Goal: Task Accomplishment & Management: Manage account settings

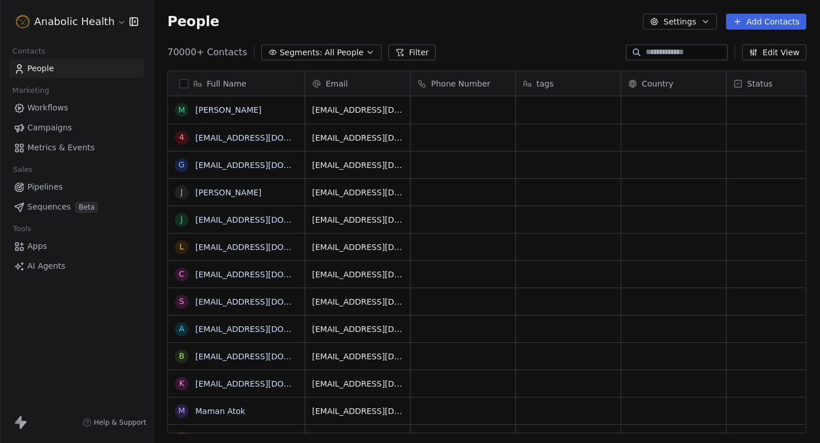
scroll to position [390, 666]
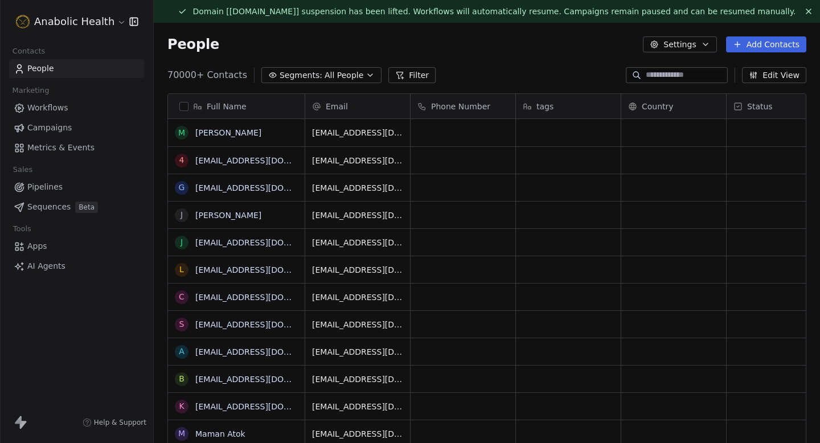
click at [683, 78] on input at bounding box center [686, 74] width 80 height 11
paste input "**********"
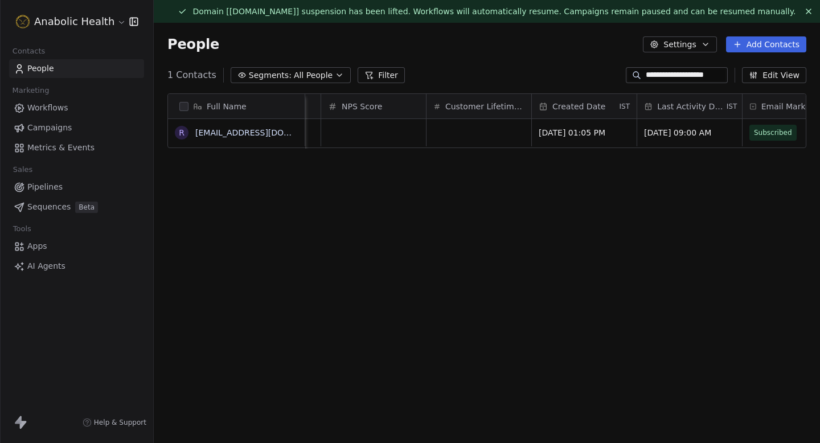
scroll to position [0, 700]
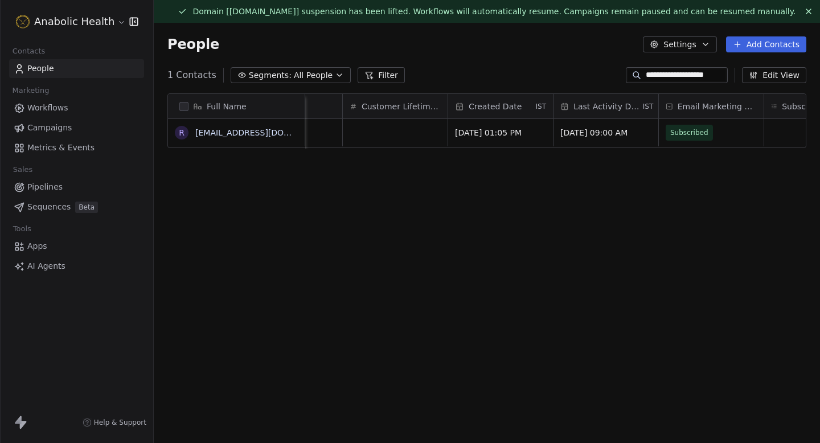
type input "**********"
click at [786, 75] on button "Edit View" at bounding box center [774, 75] width 64 height 16
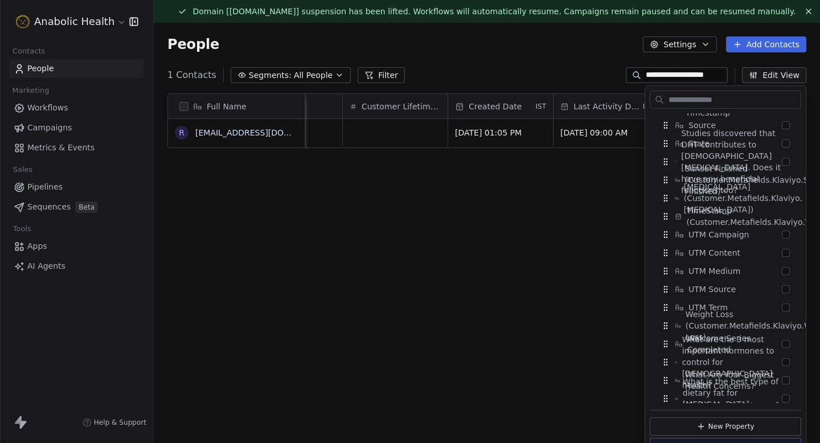
scroll to position [1897, 0]
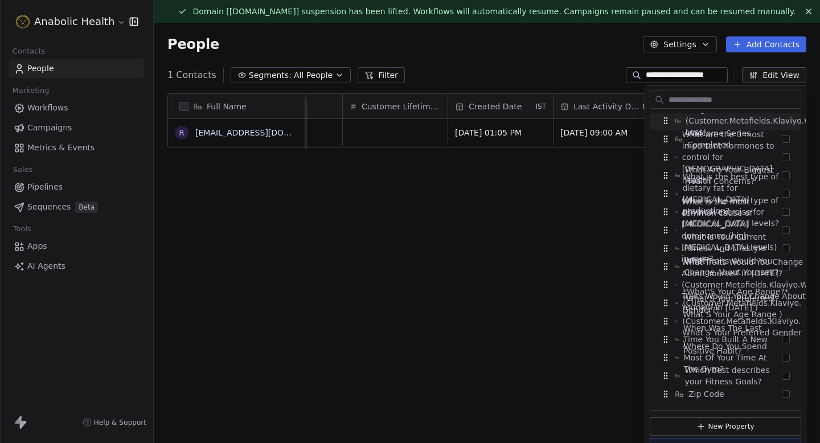
click at [715, 92] on input "text" at bounding box center [733, 100] width 134 height 17
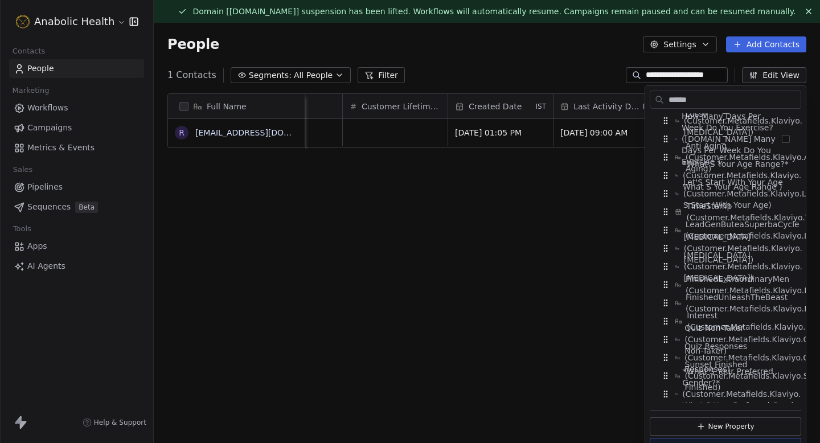
scroll to position [0, 0]
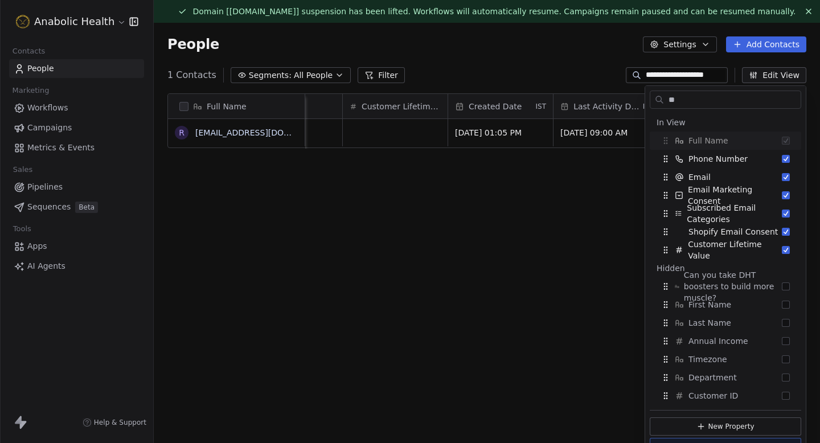
type input "*"
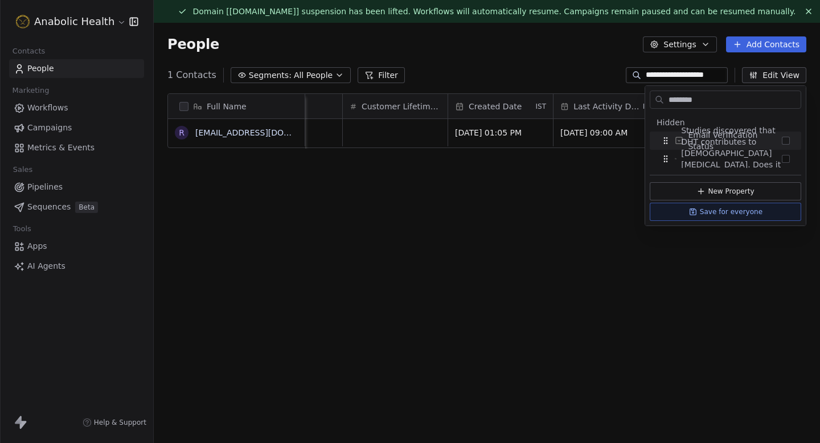
type input "********"
click at [788, 142] on button "Suggestions" at bounding box center [786, 141] width 8 height 8
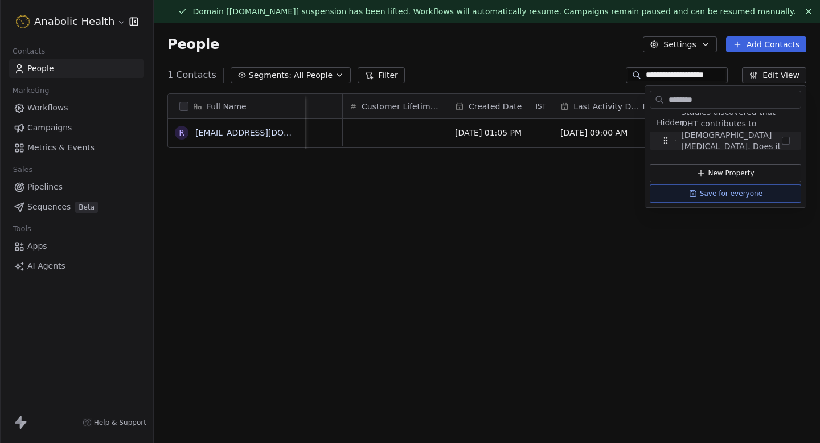
click at [779, 252] on div "Full Name r rwatson191@yahoo.com Country Status Contact Source NPS Score Custom…" at bounding box center [487, 279] width 666 height 390
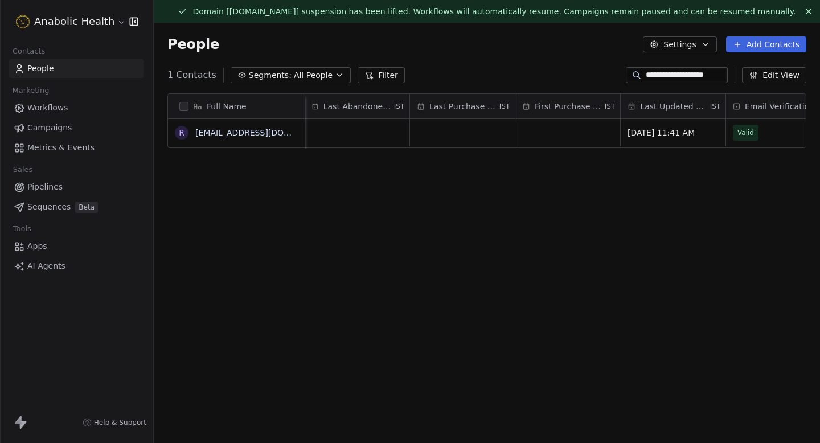
scroll to position [0, 1950]
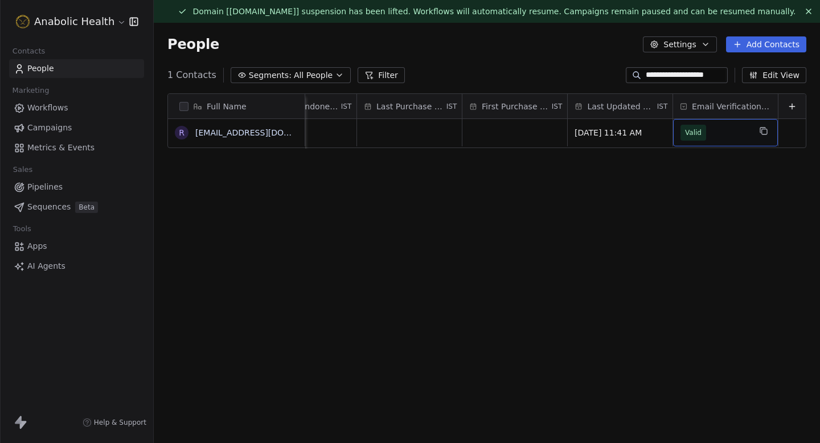
click at [776, 72] on button "Edit View" at bounding box center [774, 75] width 64 height 16
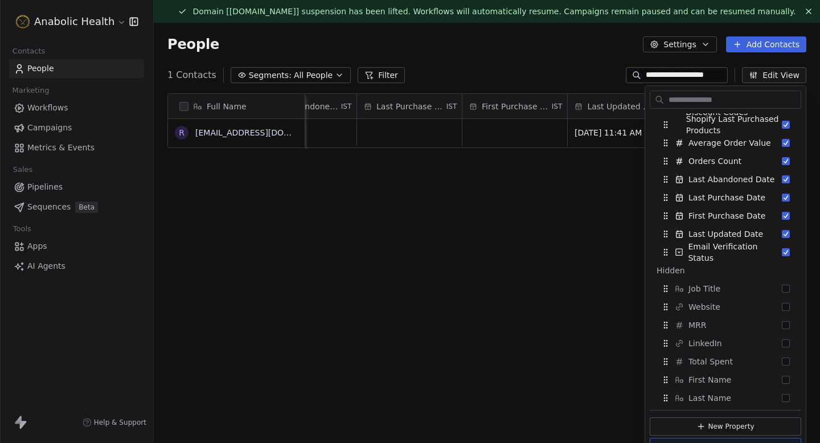
scroll to position [303, 0]
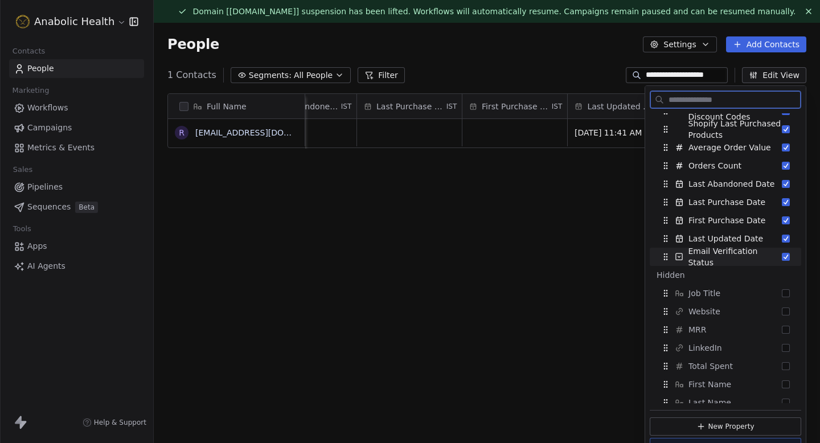
click at [789, 260] on button "Suggestions" at bounding box center [786, 257] width 8 height 8
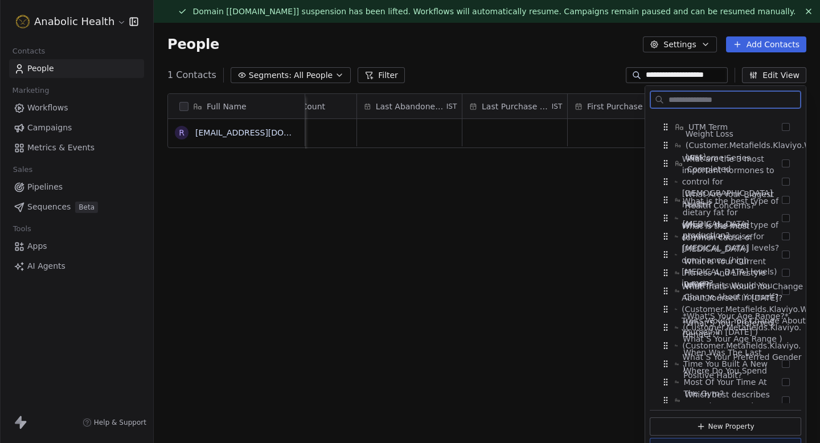
scroll to position [1875, 0]
click at [522, 233] on div "Full Name r rwatson191@yahoo.com Shopify Last Used Discount Codes Shopify Last …" at bounding box center [487, 279] width 666 height 390
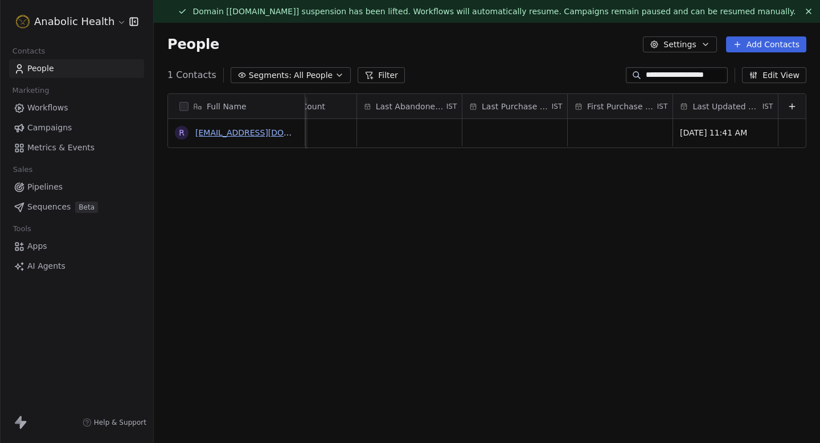
click at [240, 133] on link "rwatson191@yahoo.com" at bounding box center [265, 132] width 140 height 9
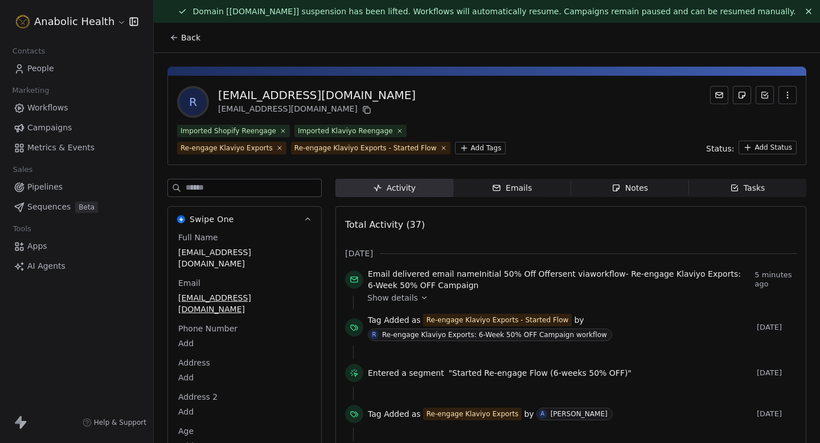
click at [68, 130] on span "Campaigns" at bounding box center [49, 128] width 44 height 12
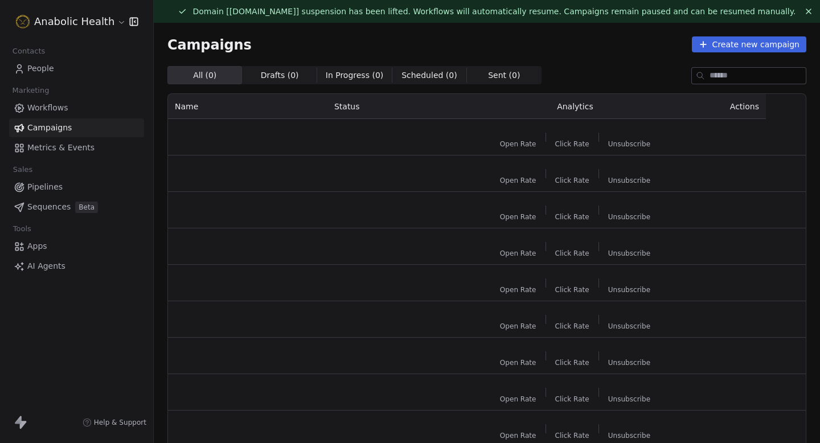
click at [81, 109] on link "Workflows" at bounding box center [76, 108] width 135 height 19
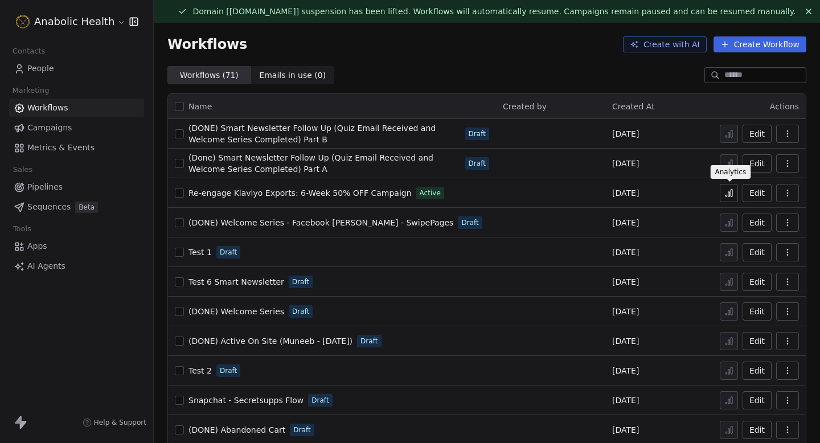
click at [731, 197] on icon at bounding box center [729, 193] width 9 height 9
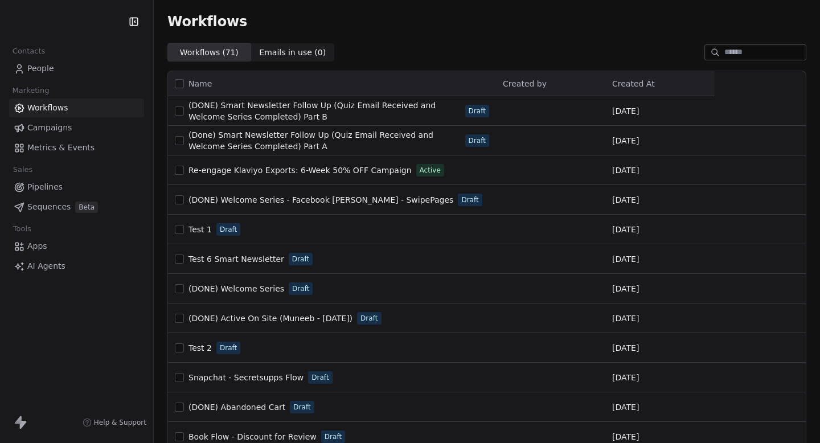
click at [71, 71] on link "People" at bounding box center [76, 68] width 135 height 19
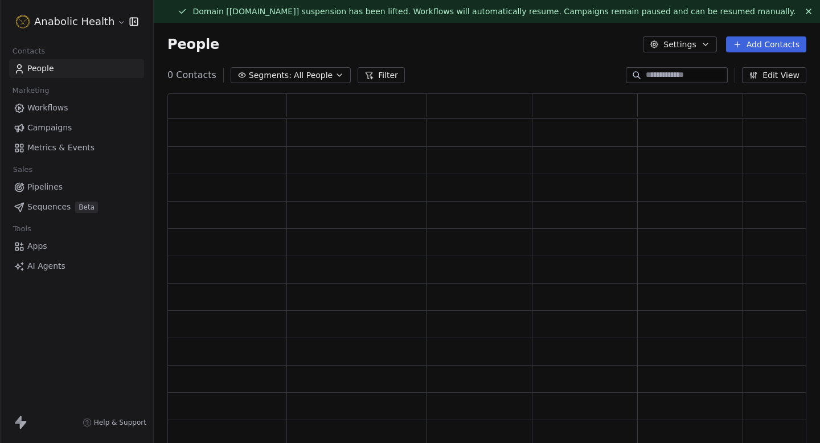
scroll to position [363, 639]
click at [677, 76] on input at bounding box center [686, 74] width 80 height 11
paste input "**********"
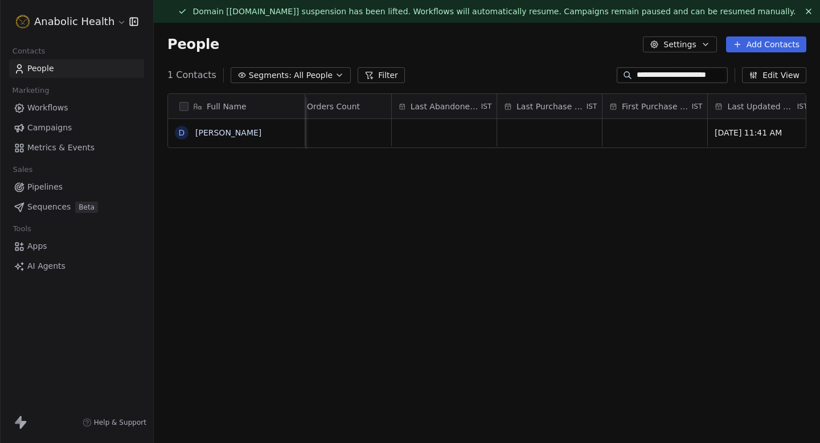
scroll to position [0, 1845]
type input "**********"
click at [226, 130] on link "daniel jean" at bounding box center [228, 132] width 66 height 9
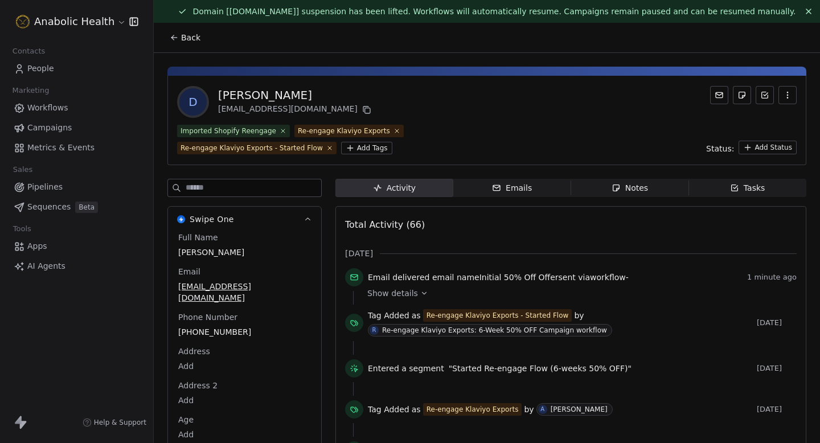
click at [181, 36] on span "Back" at bounding box center [190, 37] width 19 height 11
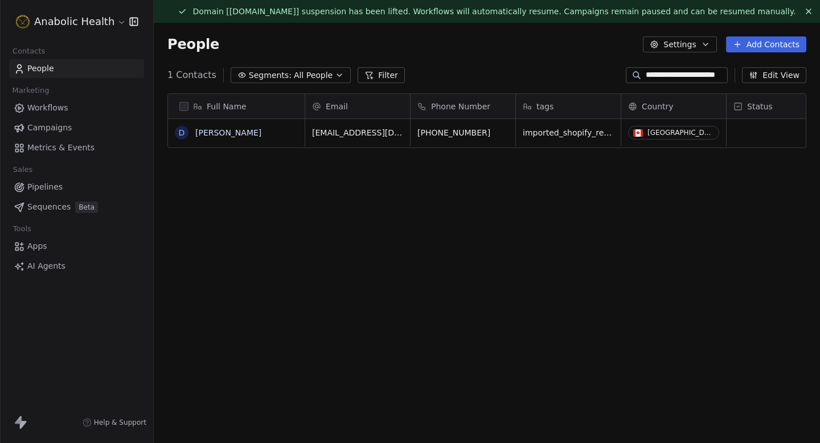
scroll to position [390, 666]
click at [72, 25] on html "**********" at bounding box center [410, 221] width 820 height 443
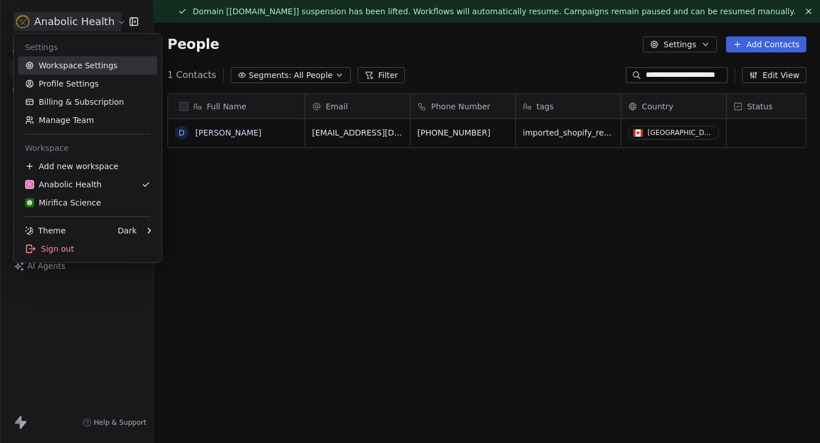
click at [63, 63] on link "Workspace Settings" at bounding box center [87, 65] width 139 height 18
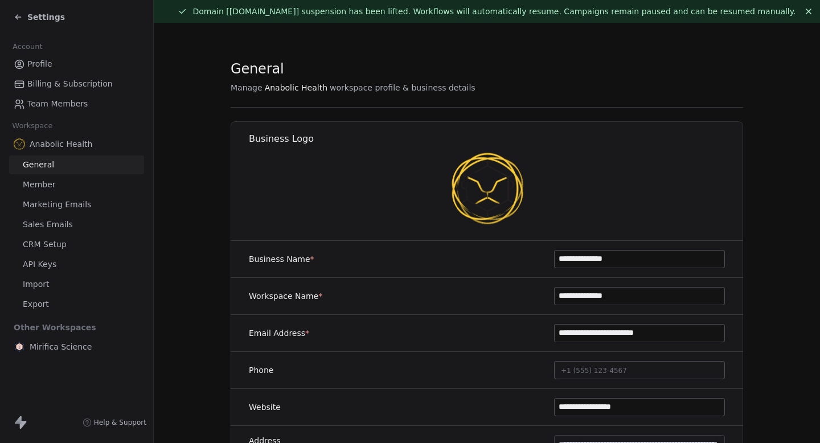
click at [43, 25] on div "Settings" at bounding box center [76, 17] width 153 height 34
click at [47, 23] on div "Settings" at bounding box center [79, 17] width 130 height 16
click at [56, 21] on span "Settings" at bounding box center [46, 16] width 38 height 11
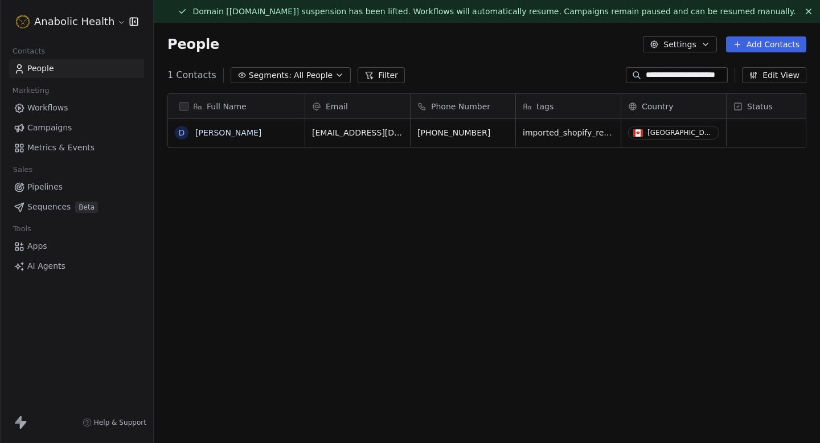
scroll to position [390, 666]
click at [77, 100] on link "Workflows" at bounding box center [76, 108] width 135 height 19
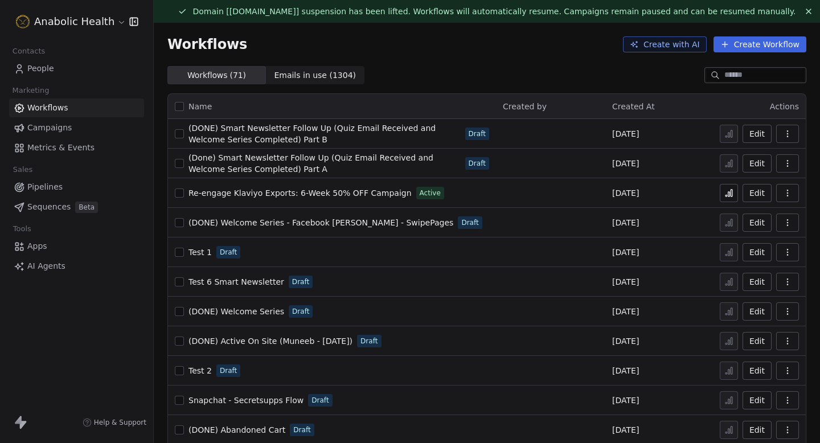
click at [729, 192] on icon at bounding box center [730, 194] width 2 height 5
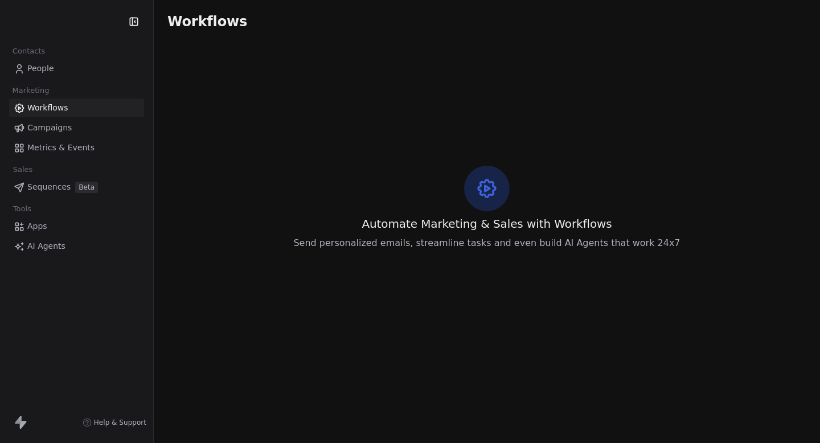
click at [45, 66] on span "People" at bounding box center [40, 69] width 27 height 12
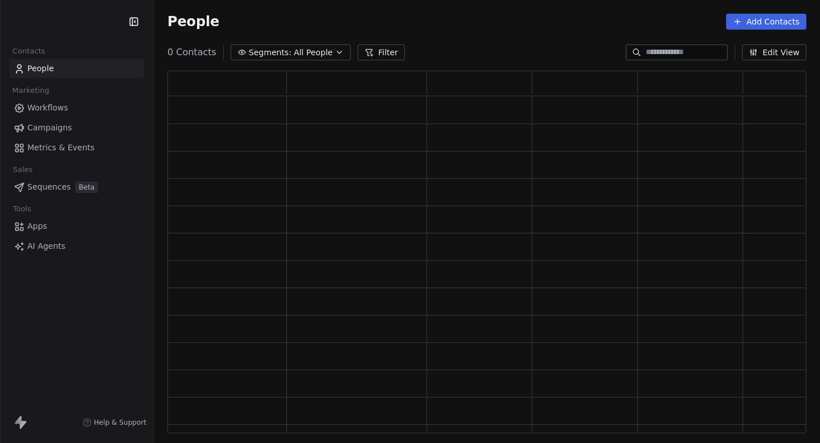
scroll to position [363, 639]
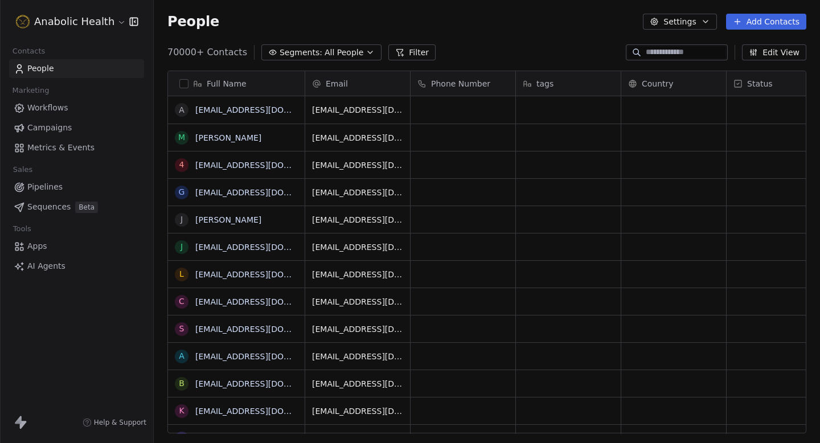
scroll to position [390, 666]
